Goal: Information Seeking & Learning: Learn about a topic

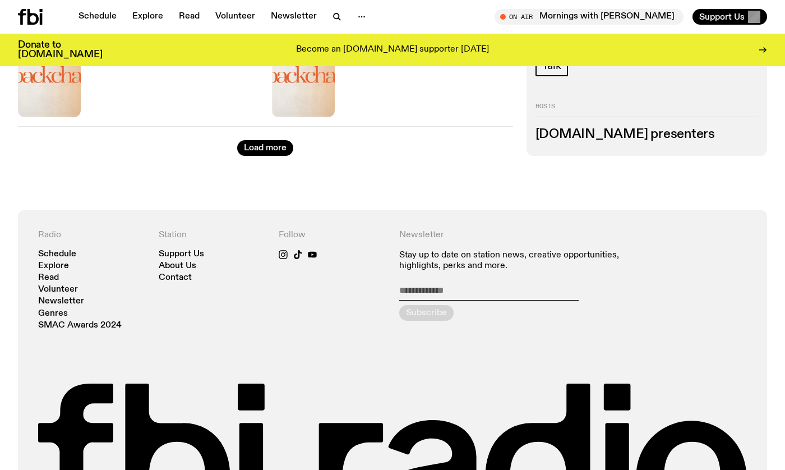
scroll to position [2124, 0]
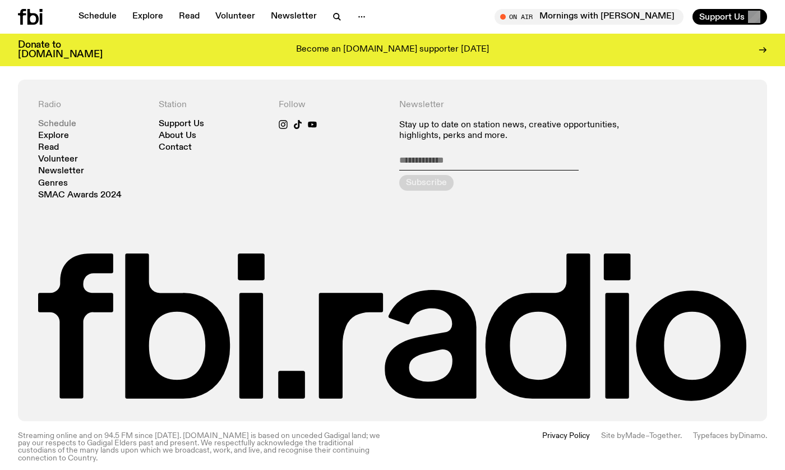
click at [61, 120] on link "Schedule" at bounding box center [57, 124] width 38 height 8
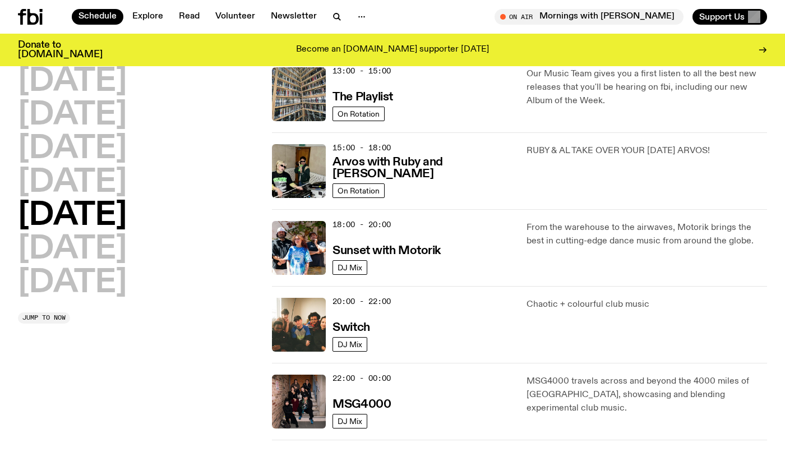
scroll to position [392, 0]
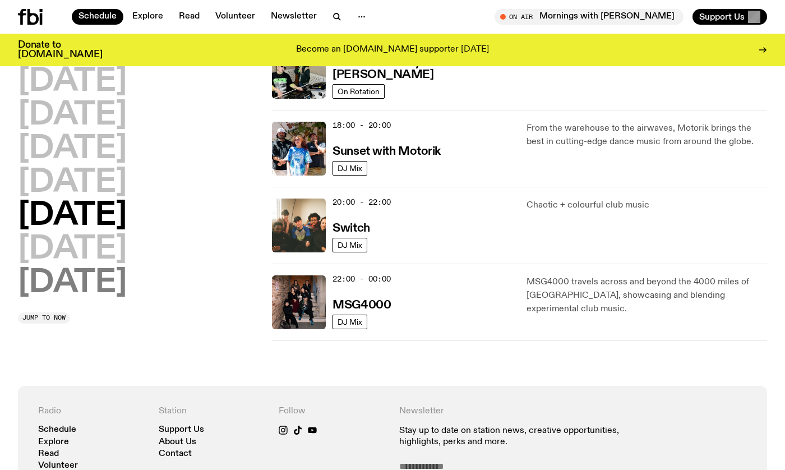
click at [104, 281] on h2 "[DATE]" at bounding box center [72, 282] width 109 height 31
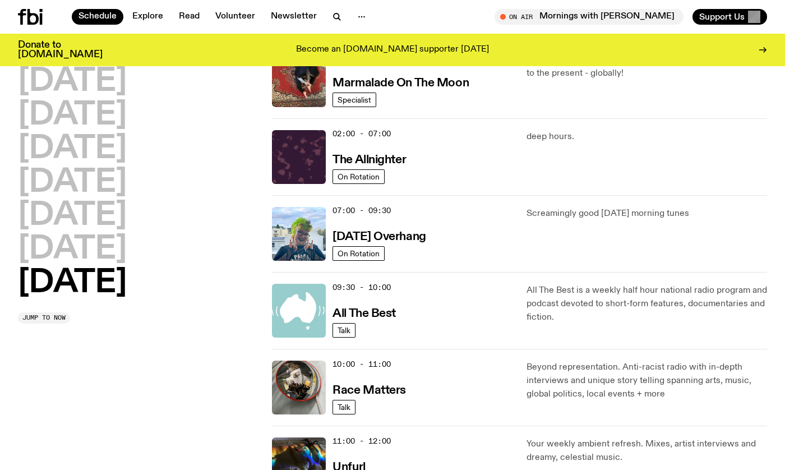
scroll to position [112, 0]
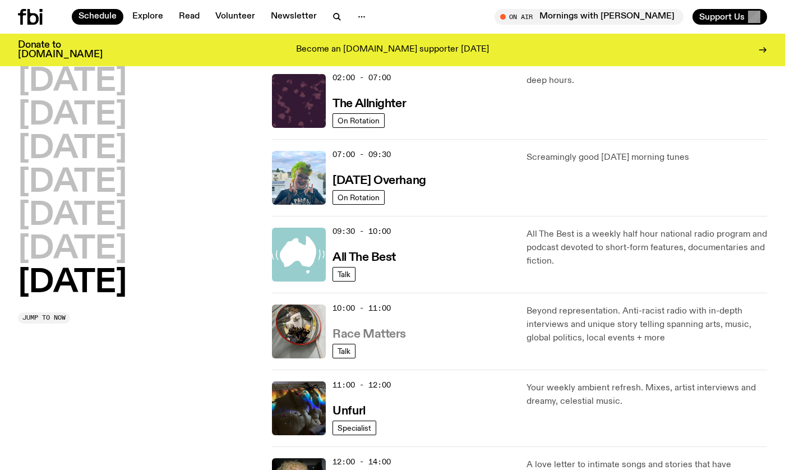
click at [362, 331] on h3 "Race Matters" at bounding box center [368, 334] width 73 height 12
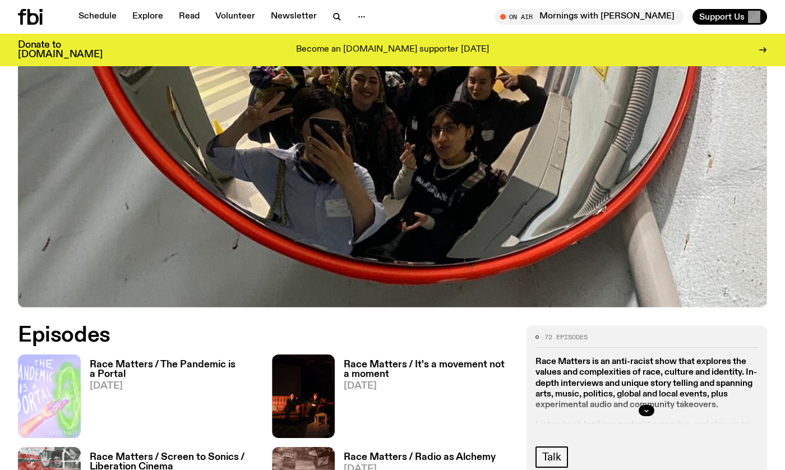
scroll to position [276, 0]
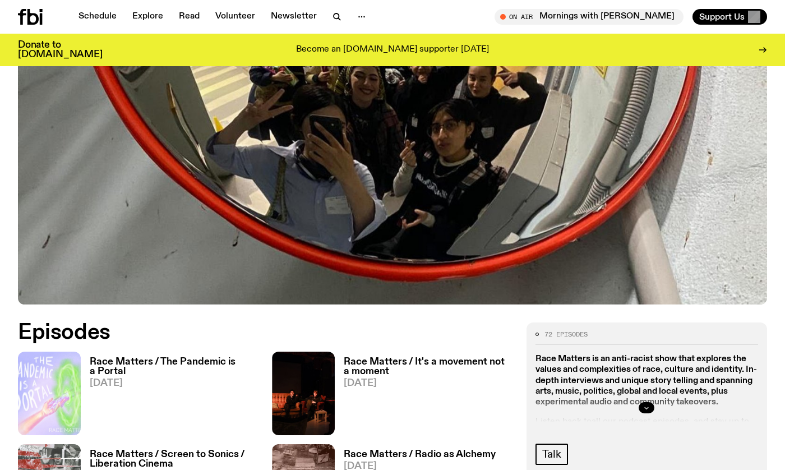
click at [644, 406] on icon "button" at bounding box center [646, 407] width 7 height 7
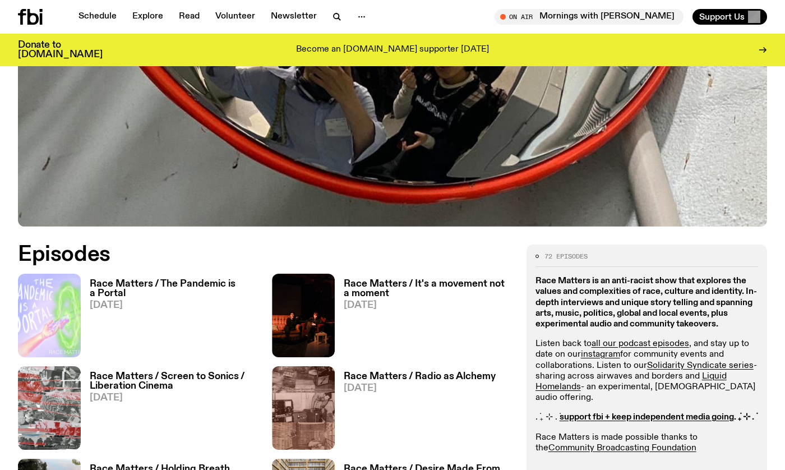
scroll to position [388, 0]
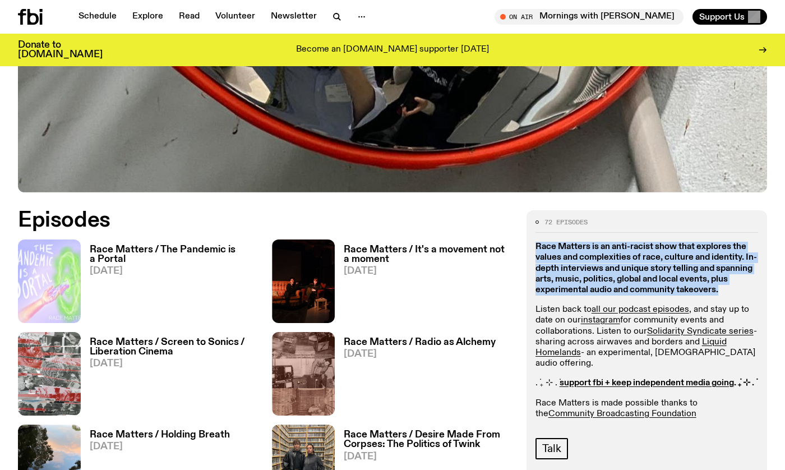
drag, startPoint x: 701, startPoint y: 290, endPoint x: 548, endPoint y: 254, distance: 157.7
click at [531, 249] on div "72 episodes Race Matters is an anti-racist show that explores the values and co…" at bounding box center [646, 459] width 240 height 498
copy strong "Race Matters is an anti-racist show that explores the values and complexities o…"
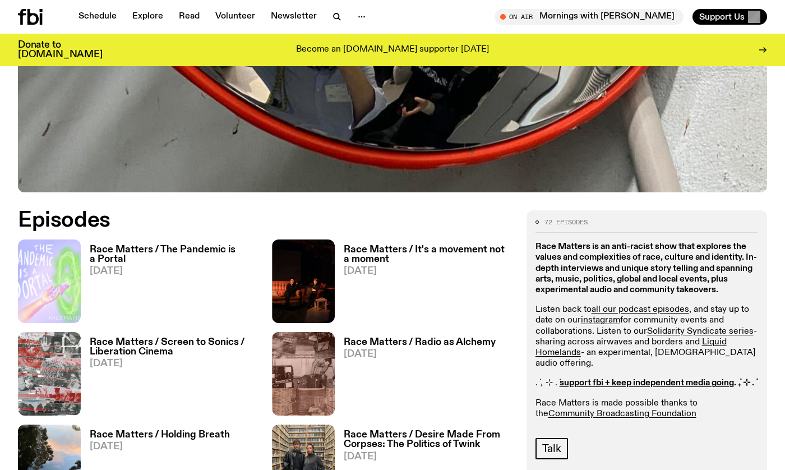
click at [226, 211] on h2 "Episodes" at bounding box center [265, 220] width 495 height 20
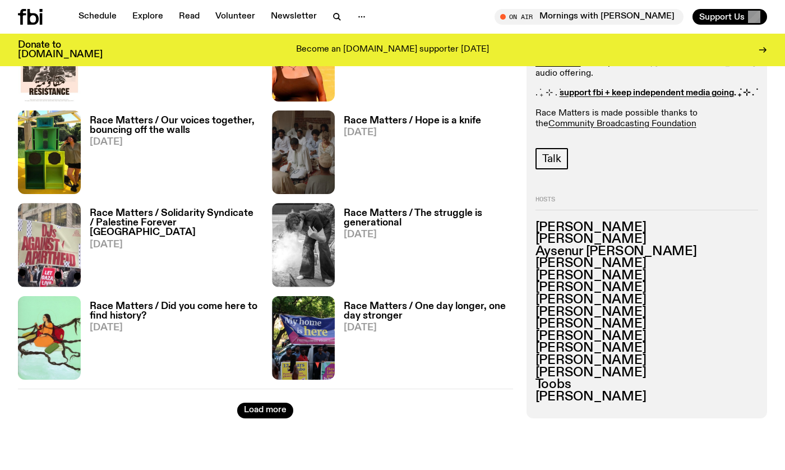
scroll to position [1692, 0]
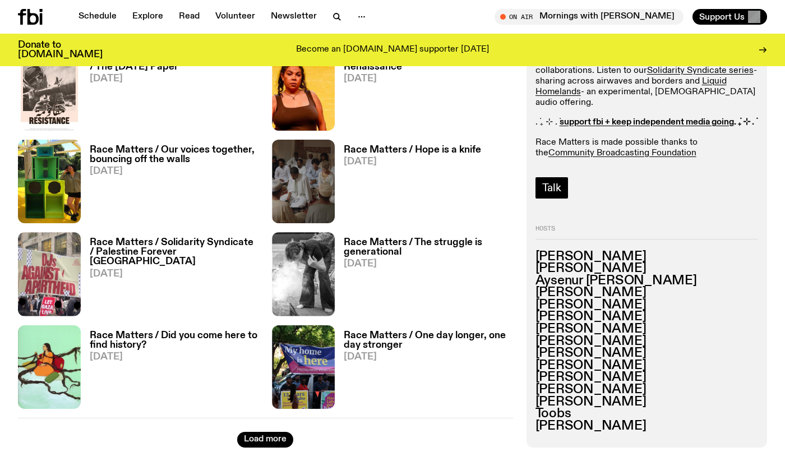
click at [560, 194] on span "Talk" at bounding box center [551, 188] width 19 height 12
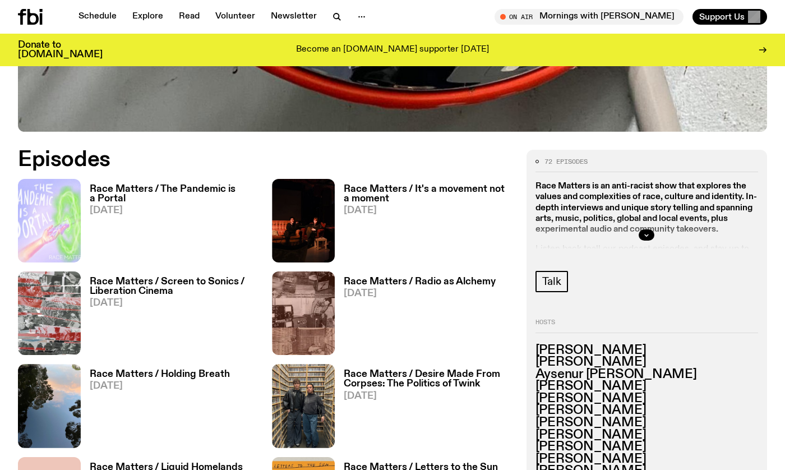
scroll to position [282, 0]
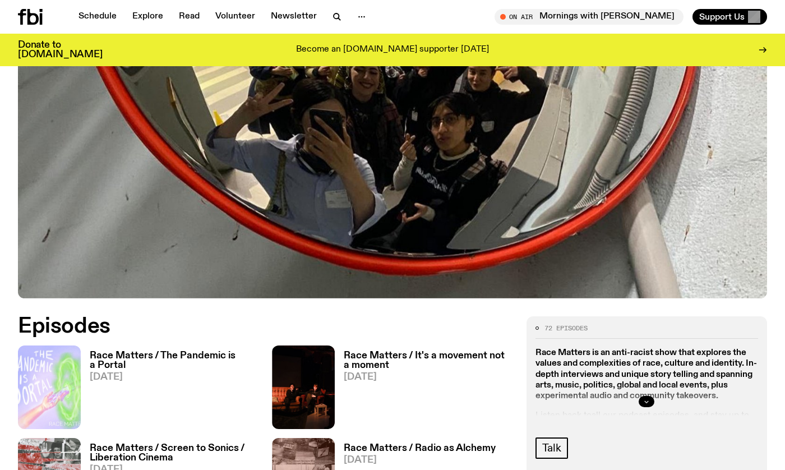
click at [647, 400] on icon "button" at bounding box center [646, 401] width 7 height 7
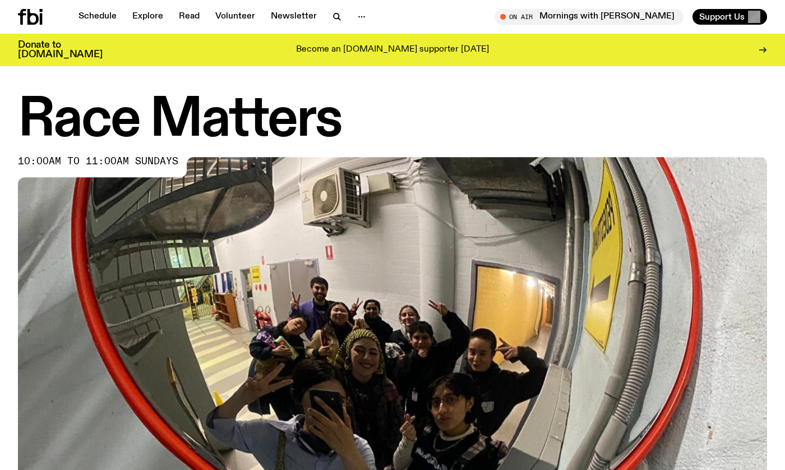
scroll to position [0, 0]
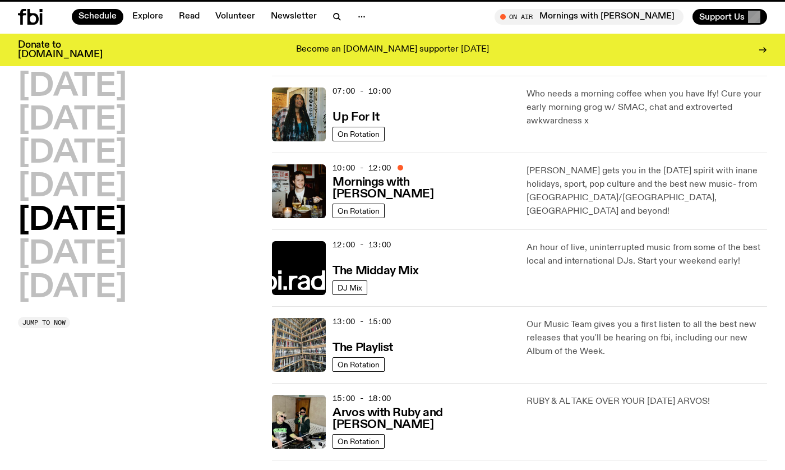
scroll to position [103, 0]
